Goal: Information Seeking & Learning: Learn about a topic

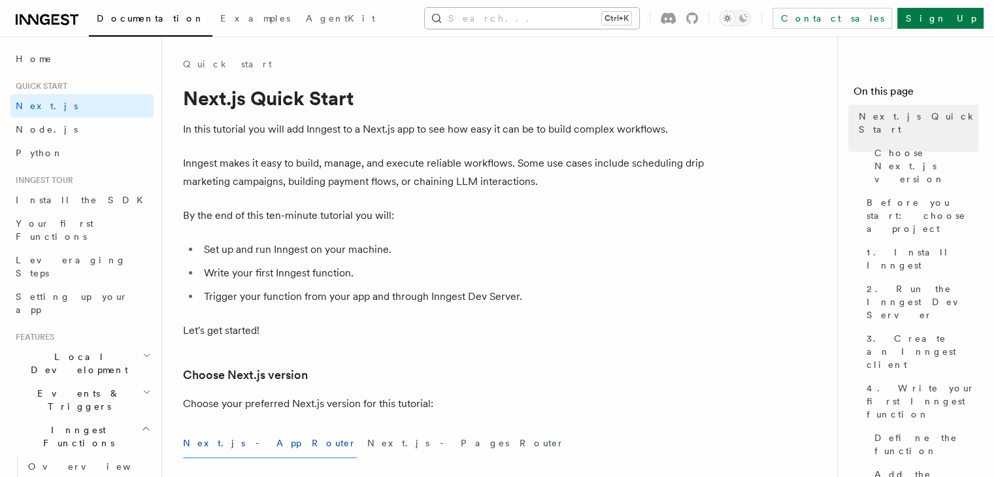
click at [556, 16] on button "Search... Ctrl+K" at bounding box center [532, 18] width 214 height 21
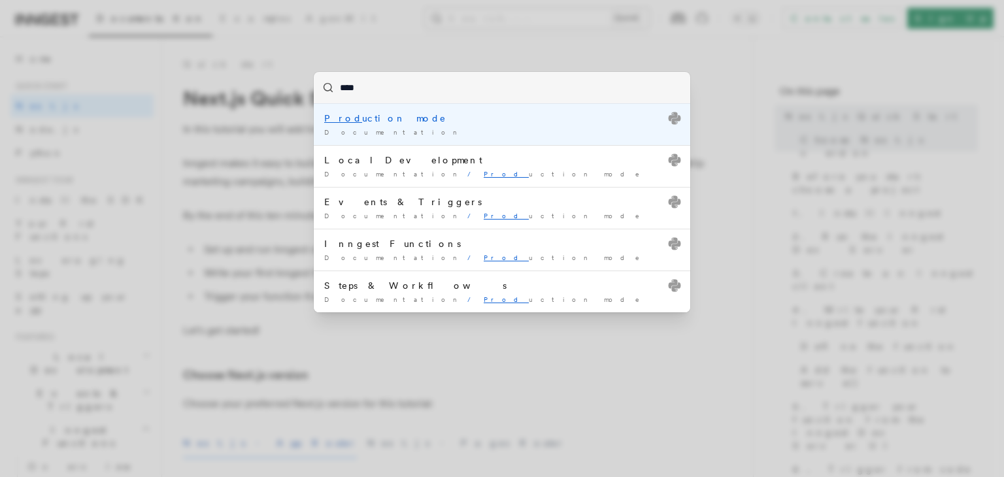
type input "*****"
click at [454, 127] on div "Documentation /" at bounding box center [502, 132] width 356 height 10
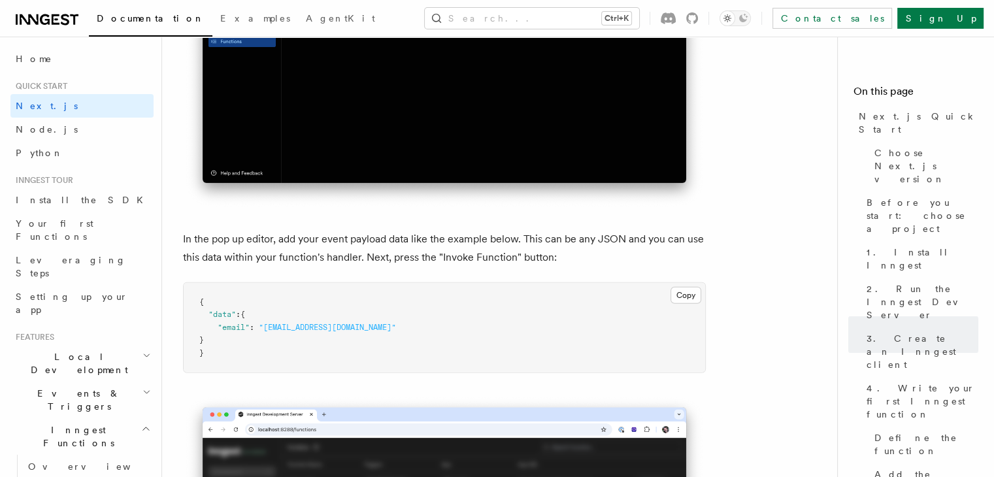
scroll to position [3574, 0]
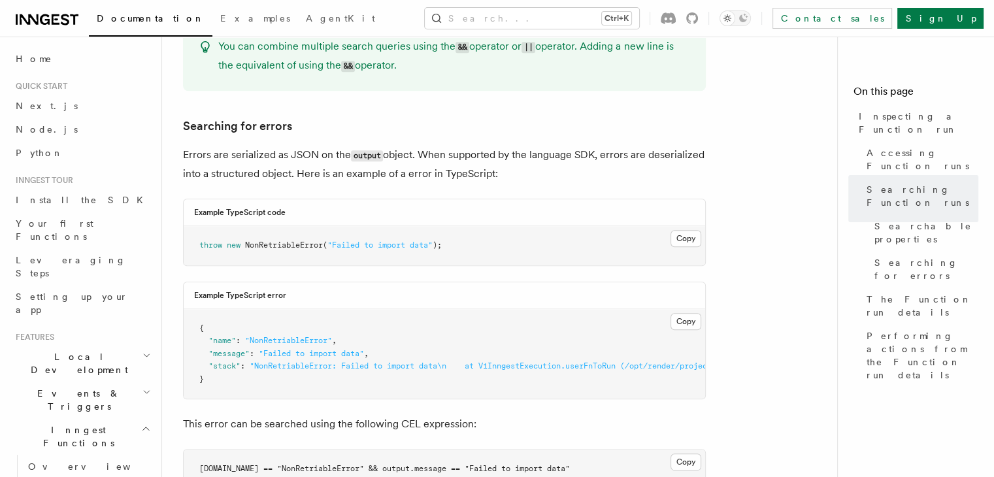
scroll to position [1290, 0]
click at [688, 228] on button "Copy Copied" at bounding box center [686, 236] width 31 height 17
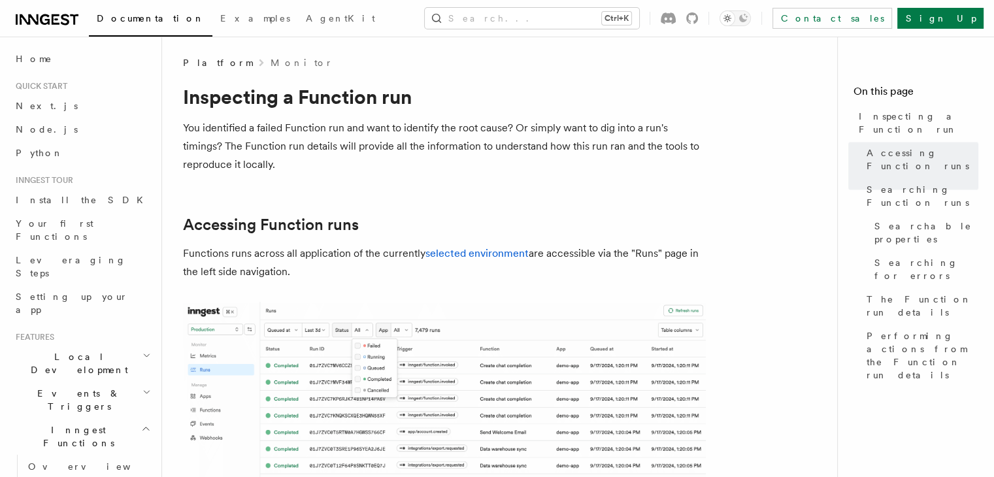
scroll to position [0, 0]
